Goal: Check status: Check status

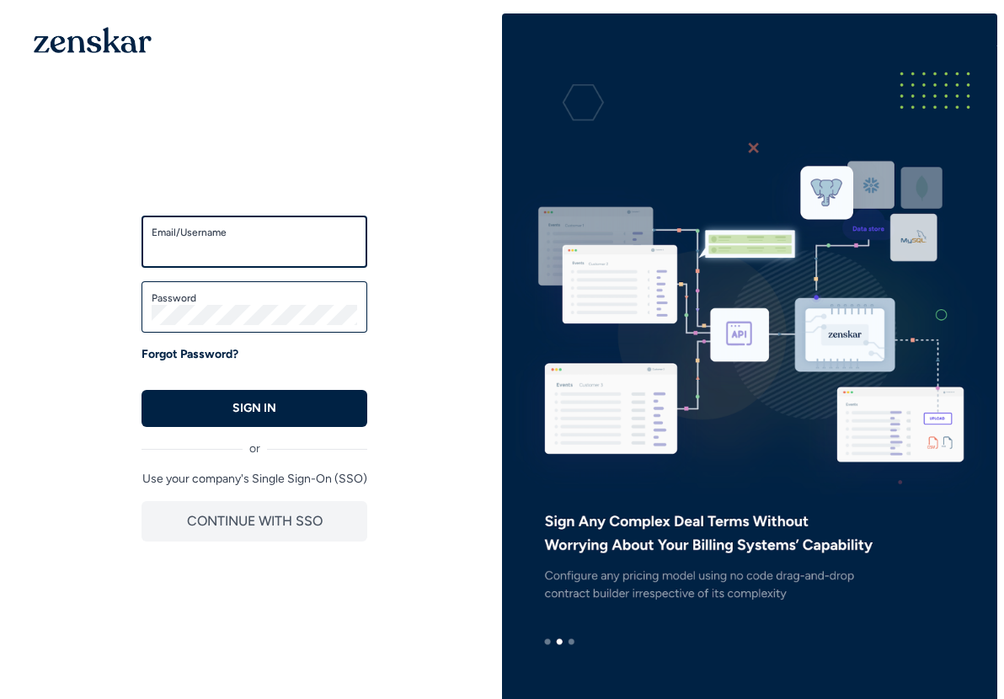
type input "**********"
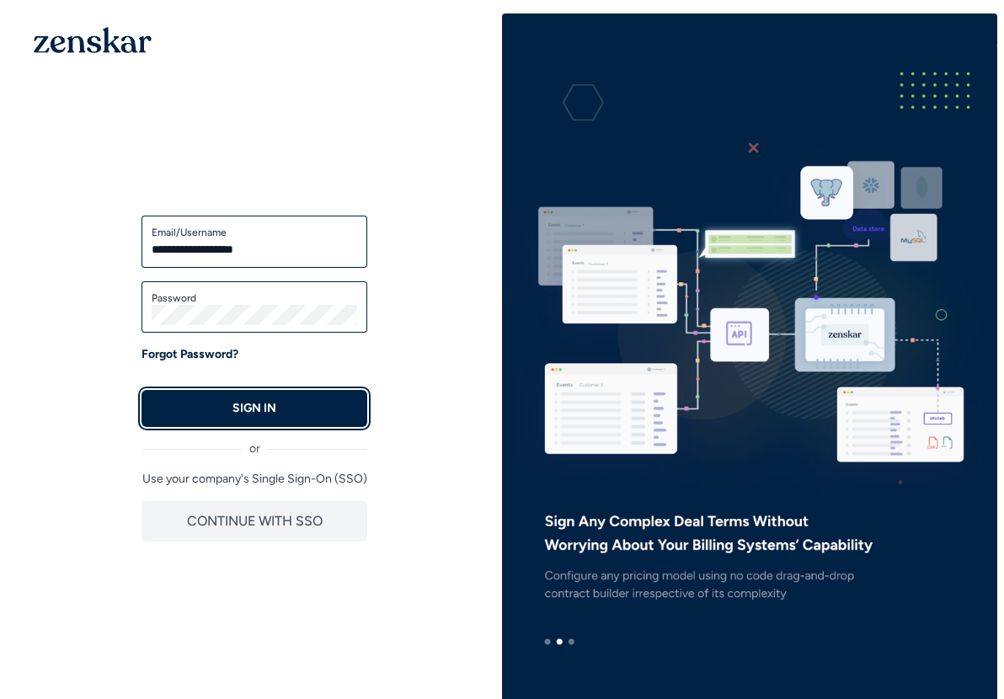
click at [345, 416] on button "SIGN IN" at bounding box center [254, 408] width 226 height 37
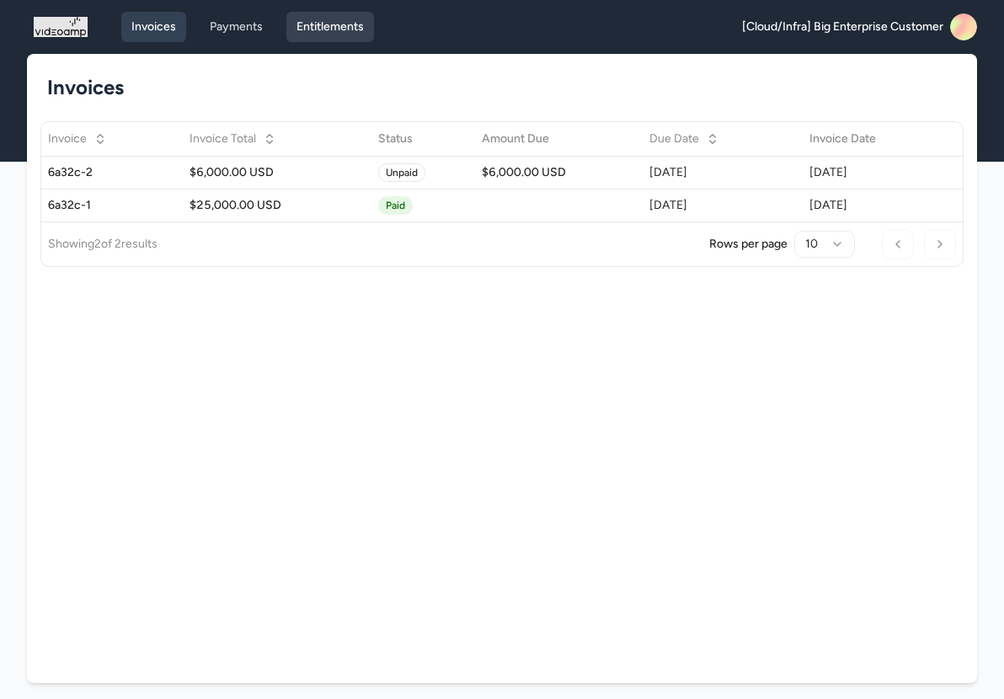
click at [331, 33] on link "Entitlements" at bounding box center [330, 27] width 88 height 30
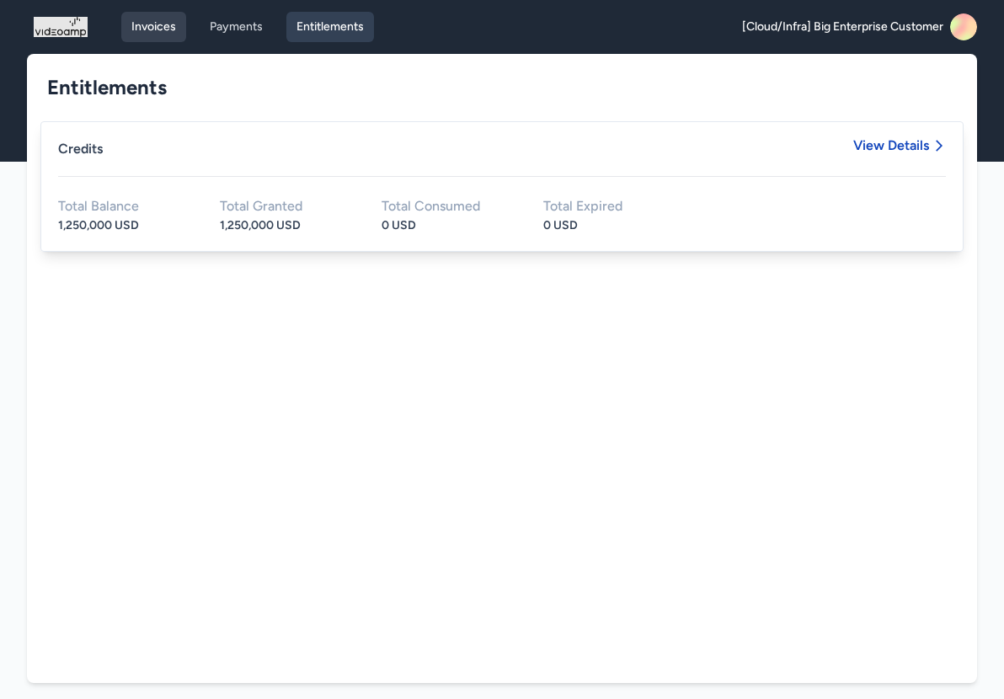
click at [161, 27] on link "Invoices" at bounding box center [153, 27] width 65 height 30
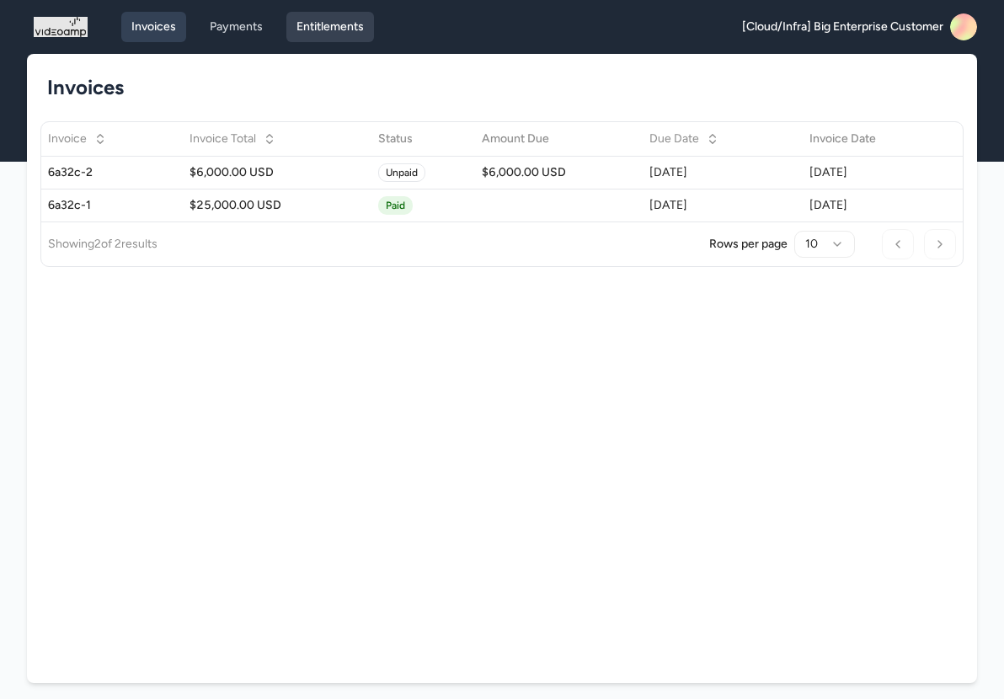
click at [325, 30] on link "Entitlements" at bounding box center [330, 27] width 88 height 30
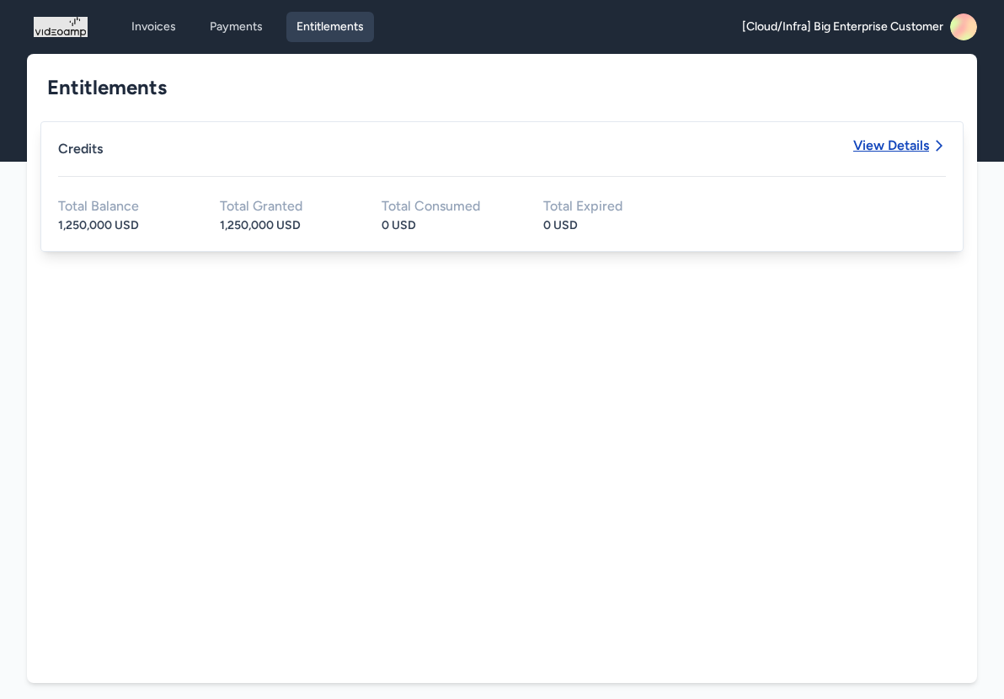
click at [930, 140] on link "View Details" at bounding box center [899, 145] width 93 height 13
